Goal: Find specific page/section: Find specific page/section

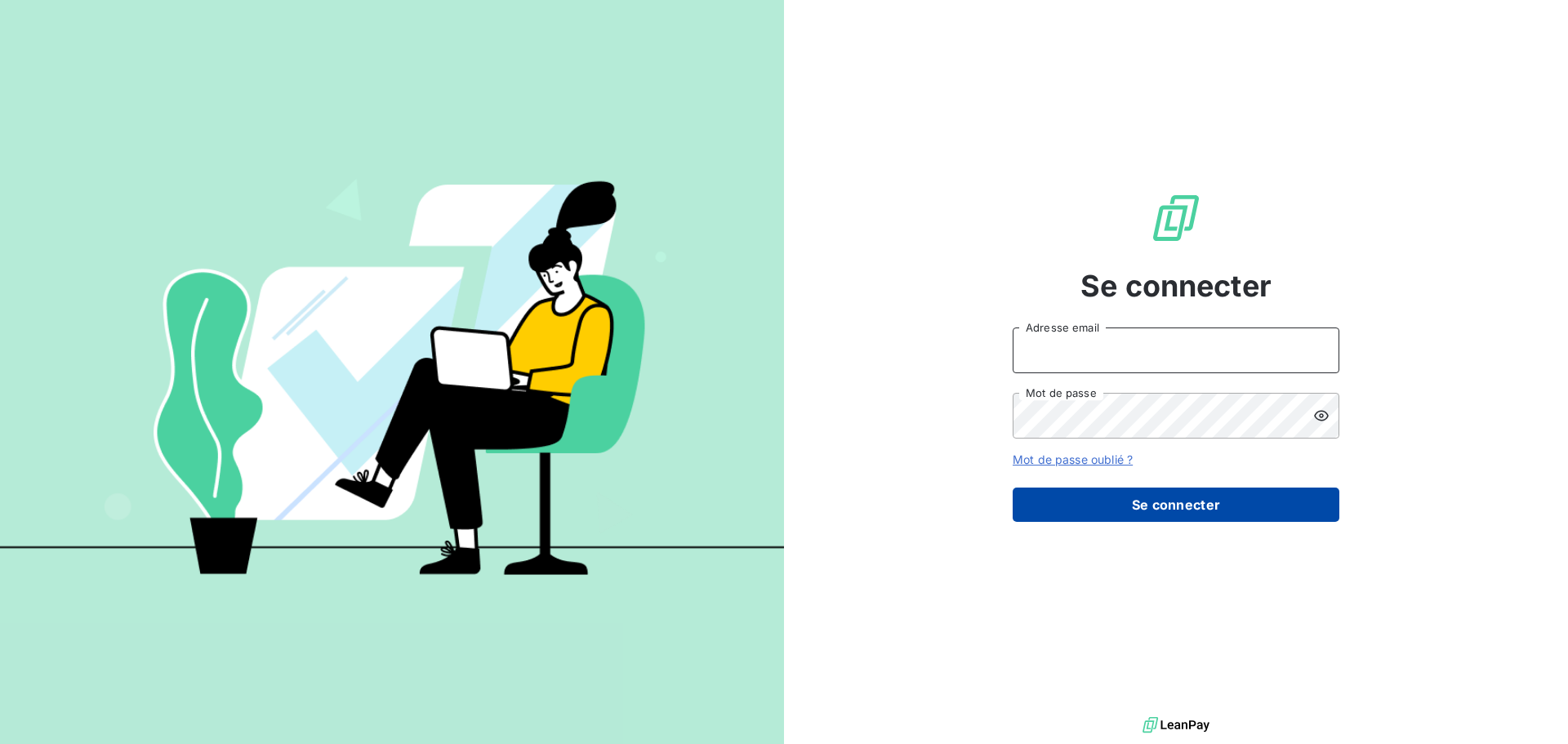
type input "[PERSON_NAME][EMAIL_ADDRESS][DOMAIN_NAME]"
click at [1292, 494] on button "Se connecter" at bounding box center [1176, 504] width 327 height 34
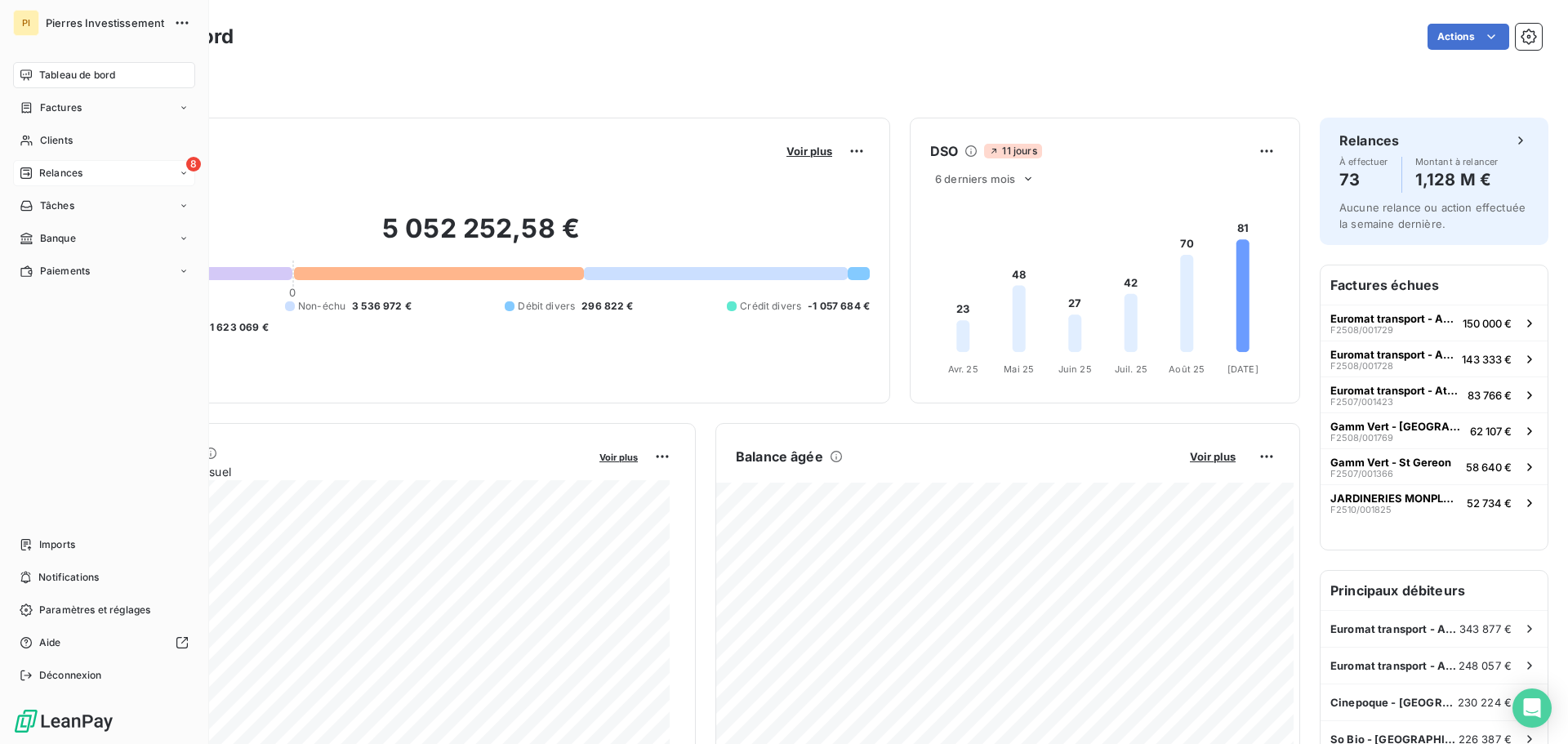
click at [68, 175] on span "Relances" at bounding box center [60, 173] width 44 height 15
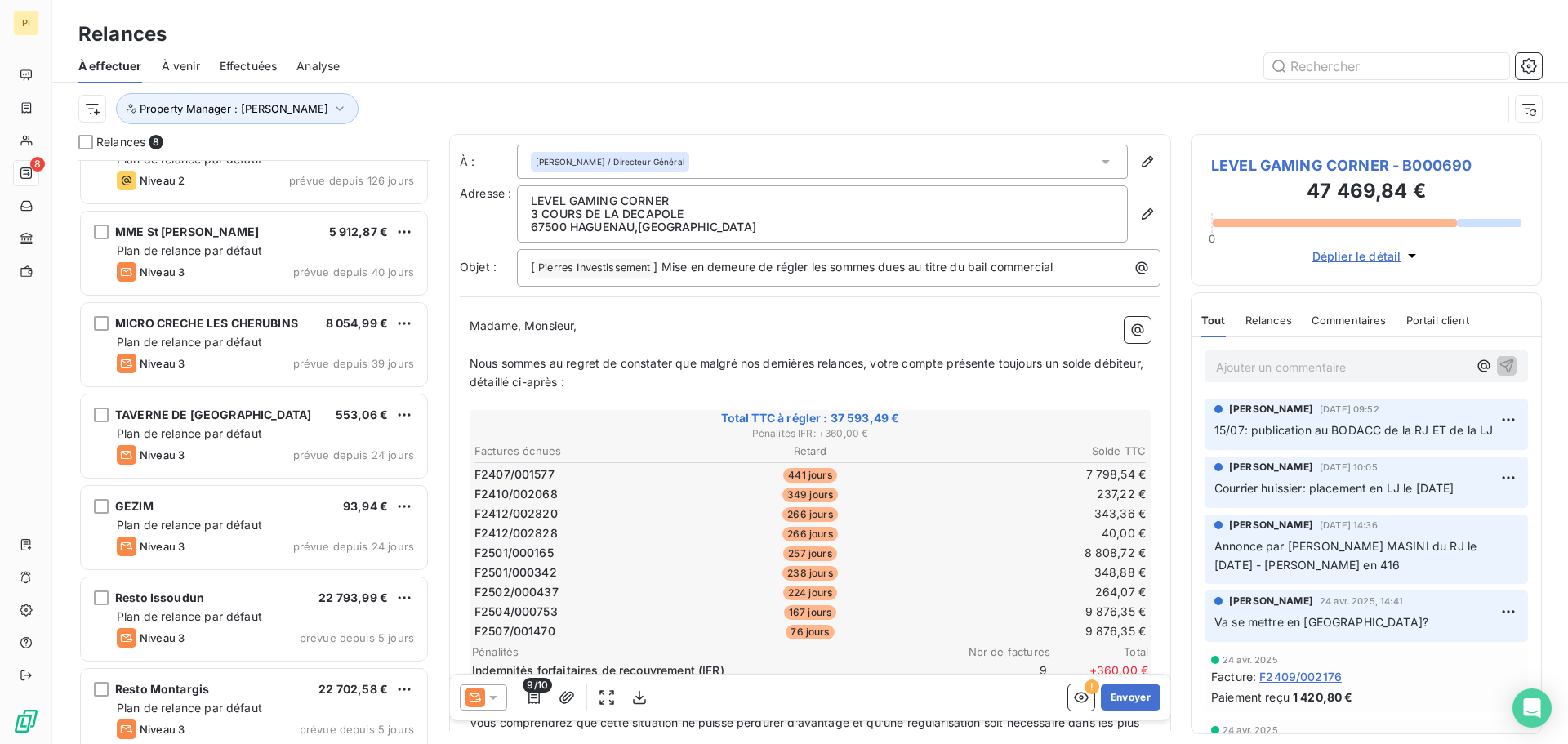
scroll to position [149, 0]
